Goal: Information Seeking & Learning: Learn about a topic

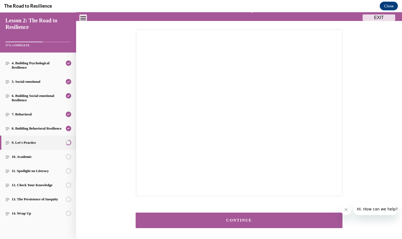
scroll to position [47, 0]
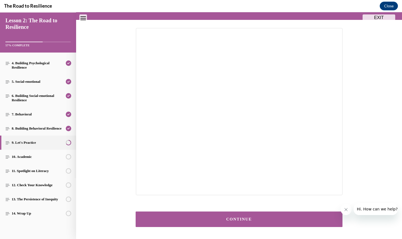
click at [246, 222] on button "CONTINUE" at bounding box center [239, 219] width 207 height 16
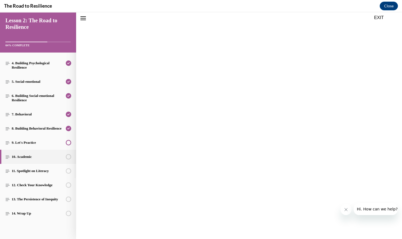
scroll to position [52, 0]
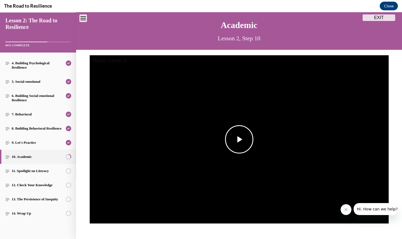
click at [239, 139] on span "Video player" at bounding box center [239, 139] width 0 height 0
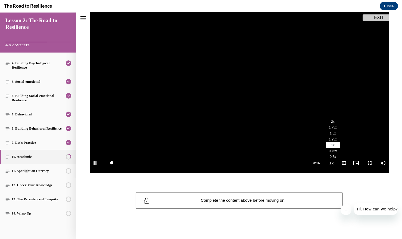
scroll to position [70, 0]
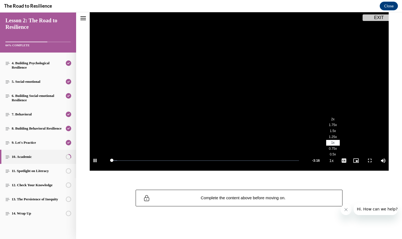
click at [332, 120] on span "2x" at bounding box center [333, 119] width 4 height 4
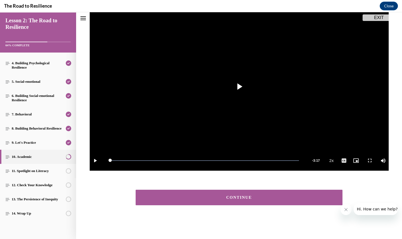
click at [285, 194] on button "CONTINUE" at bounding box center [239, 198] width 207 height 16
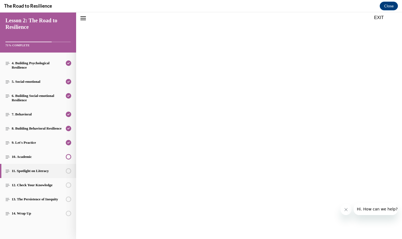
scroll to position [53, 0]
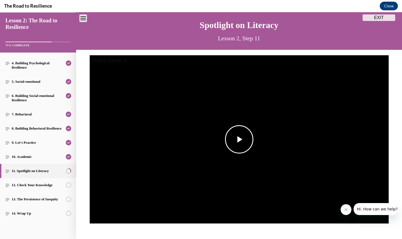
click at [211, 115] on img "Video player" at bounding box center [239, 139] width 299 height 168
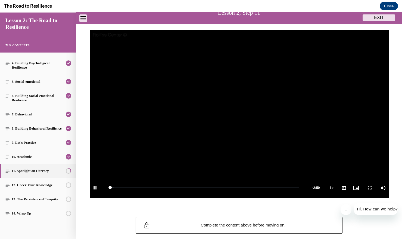
scroll to position [47, 0]
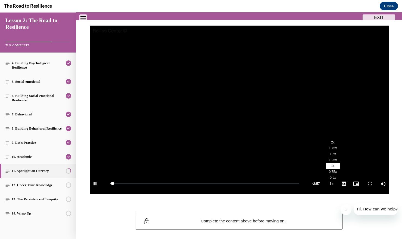
click at [333, 144] on span "2x" at bounding box center [333, 142] width 4 height 4
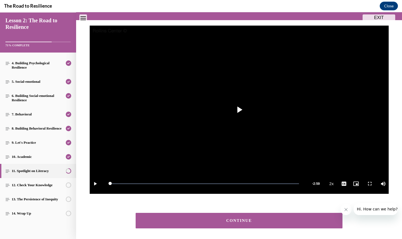
click at [274, 215] on button "CONTINUE" at bounding box center [239, 221] width 207 height 16
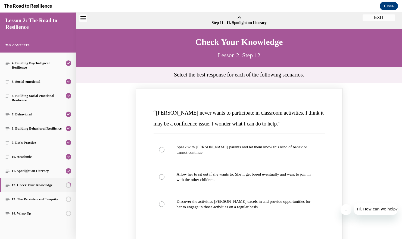
scroll to position [17, 0]
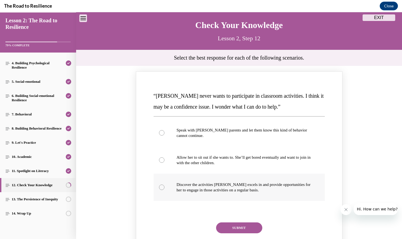
drag, startPoint x: 288, startPoint y: 182, endPoint x: 270, endPoint y: 196, distance: 23.0
click at [287, 183] on p "Discover the activities [PERSON_NAME] excels in and provide opportunities for h…" at bounding box center [244, 187] width 135 height 11
click at [247, 225] on button "SUBMIT" at bounding box center [239, 227] width 46 height 11
click at [207, 195] on label "Discover the activities [PERSON_NAME] excels in and provide opportunities for h…" at bounding box center [239, 187] width 171 height 27
click at [165, 190] on input "Discover the activities [PERSON_NAME] excels in and provide opportunities for h…" at bounding box center [161, 186] width 5 height 5
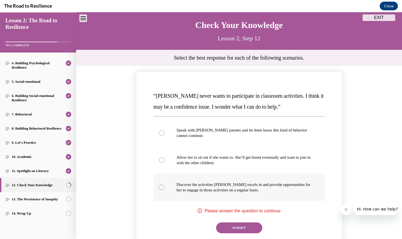
radio input "true"
click at [225, 227] on button "SUBMIT" at bounding box center [239, 227] width 46 height 11
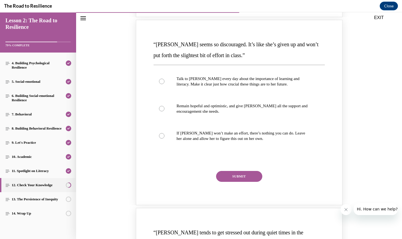
scroll to position [298, 0]
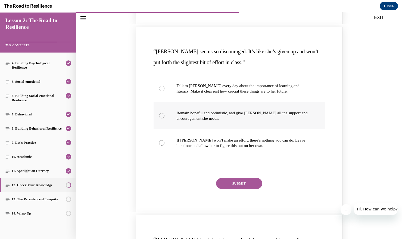
click at [237, 113] on p "Remain hopeful and optimistic, and give [PERSON_NAME] all the support and encou…" at bounding box center [244, 115] width 135 height 11
click at [165, 113] on input "Remain hopeful and optimistic, and give [PERSON_NAME] all the support and encou…" at bounding box center [161, 115] width 5 height 5
radio input "true"
click at [235, 180] on button "SUBMIT" at bounding box center [239, 183] width 46 height 11
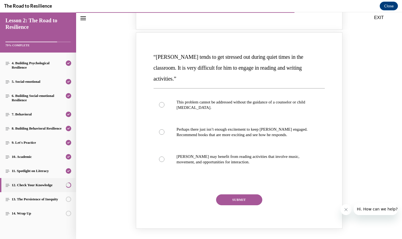
scroll to position [531, 0]
click at [235, 126] on p "Perhaps there just isn’t enough excitement to keep [PERSON_NAME] engaged. Recom…" at bounding box center [244, 131] width 135 height 11
click at [165, 129] on input "Perhaps there just isn’t enough excitement to keep [PERSON_NAME] engaged. Recom…" at bounding box center [161, 131] width 5 height 5
radio input "true"
drag, startPoint x: 208, startPoint y: 157, endPoint x: 212, endPoint y: 166, distance: 9.5
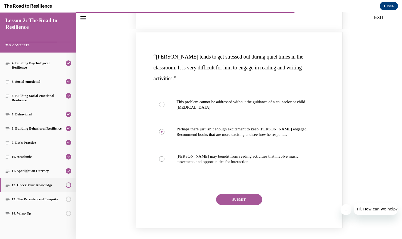
click at [208, 157] on label "[PERSON_NAME] may benefit from reading activities that involve music, movement,…" at bounding box center [239, 158] width 171 height 27
click at [165, 157] on input "[PERSON_NAME] may benefit from reading activities that involve music, movement,…" at bounding box center [161, 158] width 5 height 5
radio input "true"
click at [233, 194] on button "SUBMIT" at bounding box center [239, 199] width 46 height 11
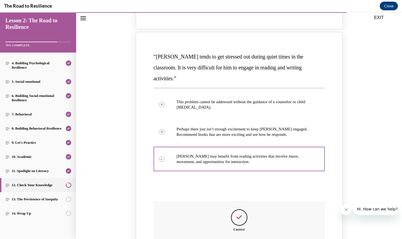
scroll to position [622, 0]
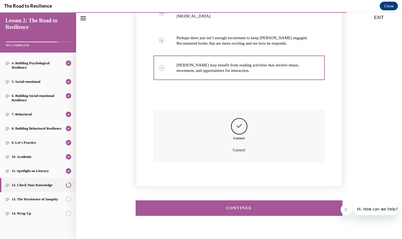
click at [245, 202] on button "CONTINUE" at bounding box center [239, 208] width 207 height 16
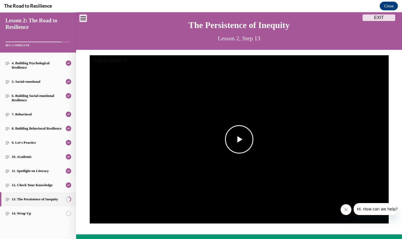
click at [247, 175] on img "Video player" at bounding box center [239, 139] width 299 height 168
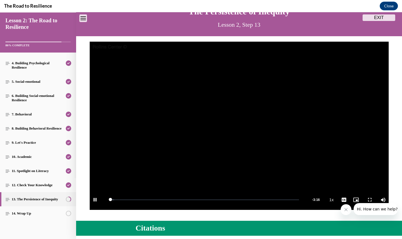
scroll to position [33, 0]
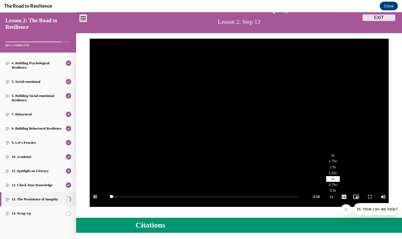
click at [333, 154] on span "2x" at bounding box center [333, 155] width 4 height 4
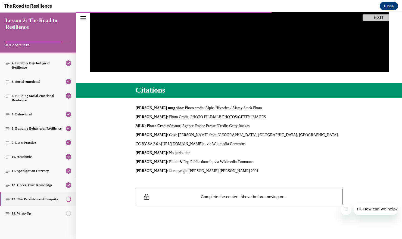
scroll to position [168, 0]
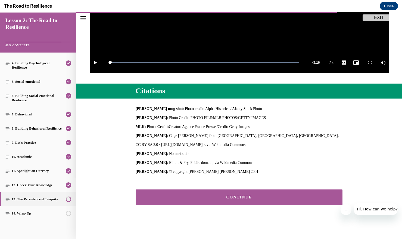
click at [278, 196] on div "CONTINUE" at bounding box center [239, 197] width 190 height 4
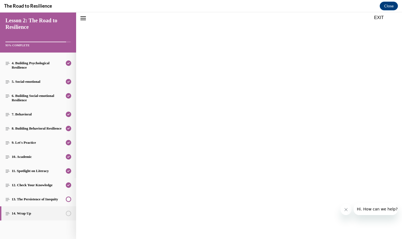
scroll to position [151, 0]
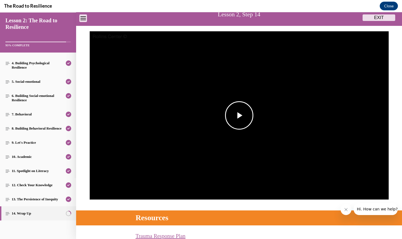
click at [246, 147] on img "Video player" at bounding box center [239, 115] width 299 height 168
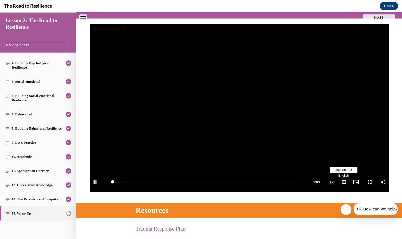
scroll to position [48, 0]
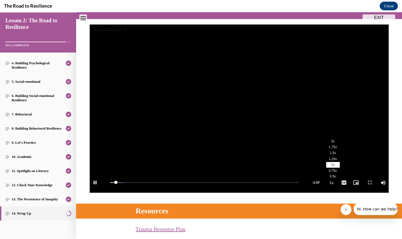
click at [336, 143] on li "2x" at bounding box center [333, 141] width 14 height 6
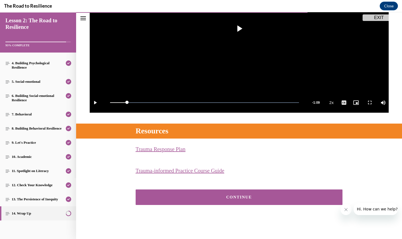
scroll to position [128, 0]
click at [222, 203] on button "CONTINUE" at bounding box center [239, 197] width 207 height 16
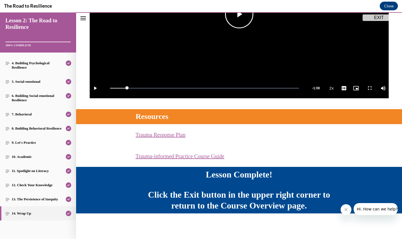
scroll to position [140, 0]
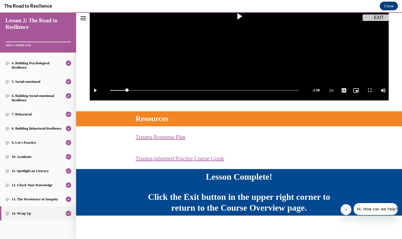
click at [379, 16] on button "EXIT" at bounding box center [379, 17] width 33 height 7
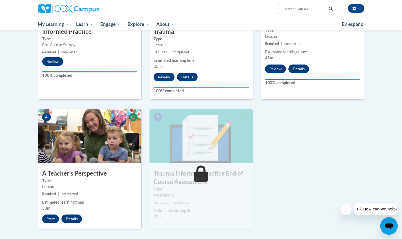
scroll to position [212, 0]
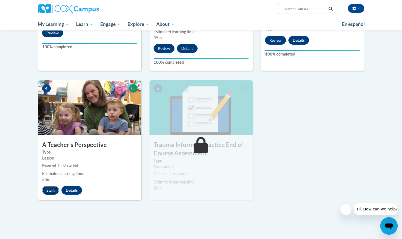
click at [55, 192] on button "Start" at bounding box center [50, 190] width 17 height 9
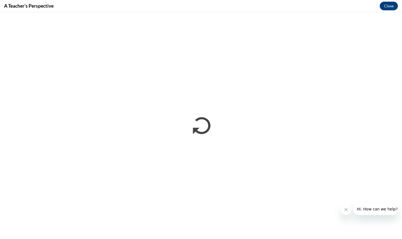
scroll to position [0, 0]
